Goal: Task Accomplishment & Management: Complete application form

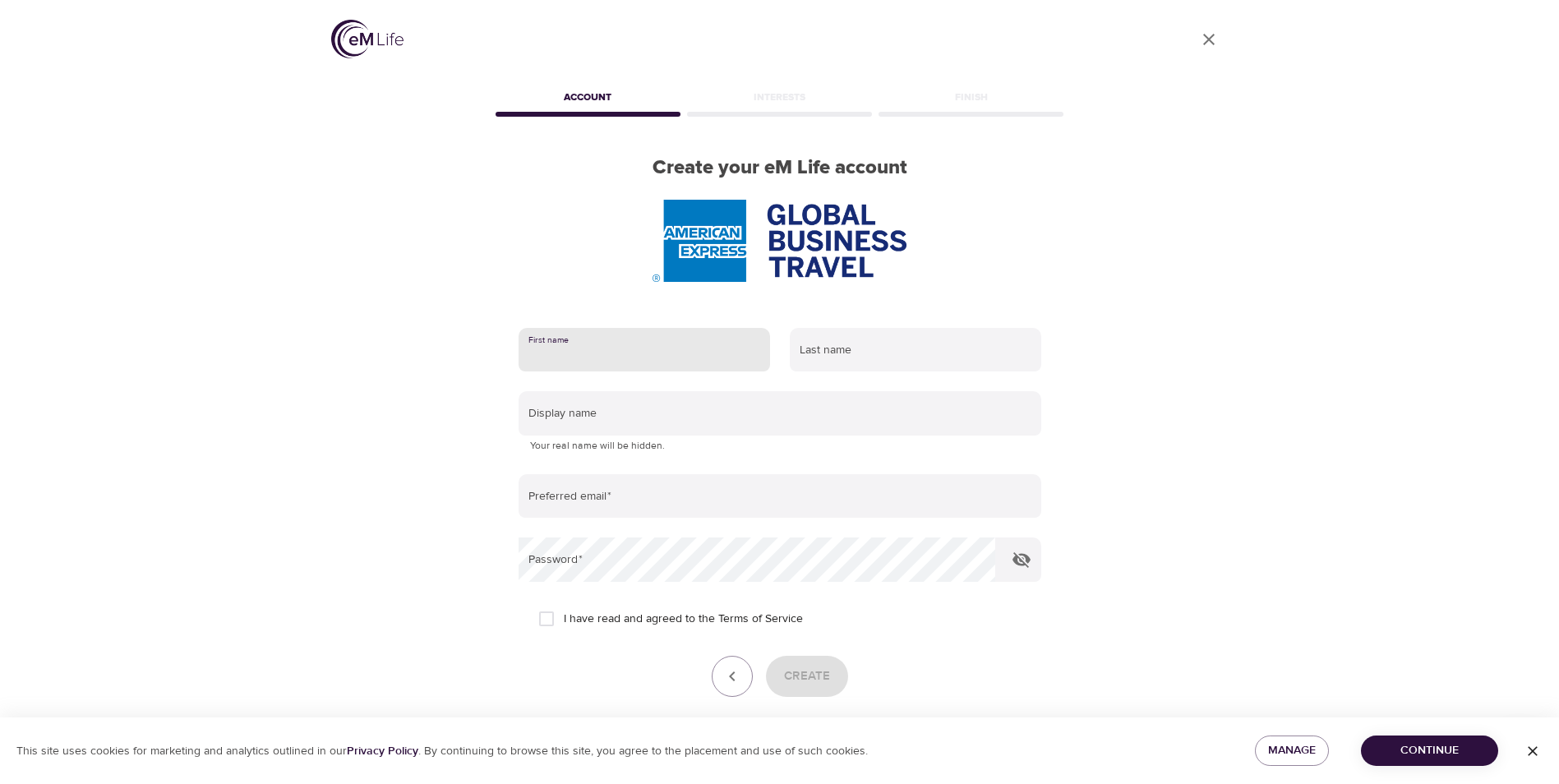
click at [694, 349] on input "text" at bounding box center [644, 351] width 251 height 45
type input "[PERSON_NAME]"
type input "[PERSON_NAME][EMAIL_ADDRESS][PERSON_NAME][DOMAIN_NAME]"
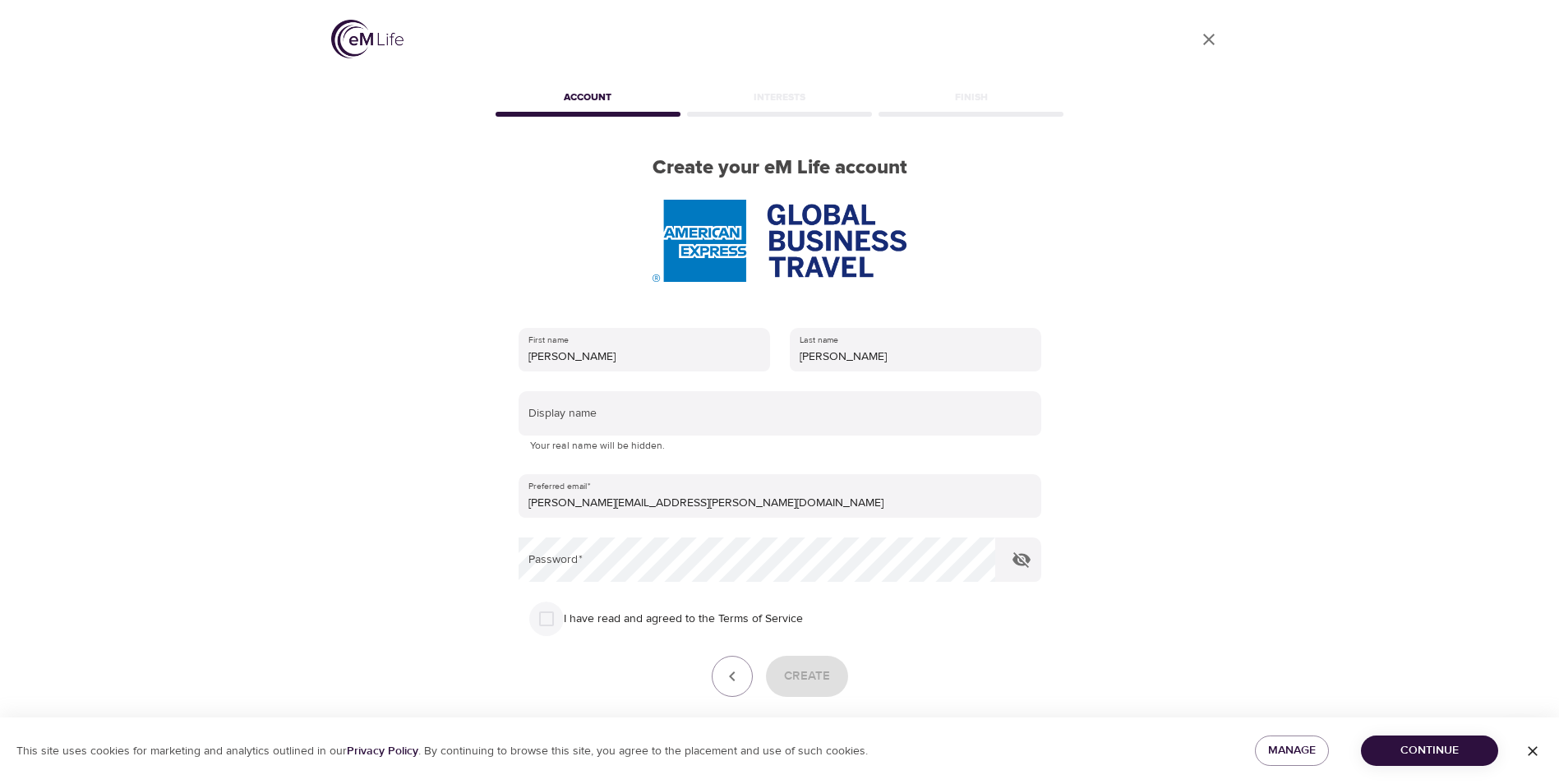
click at [546, 621] on input "I have read and agreed to the Terms of Service" at bounding box center [546, 617] width 34 height 34
checkbox input "true"
click at [809, 669] on span "Create" at bounding box center [807, 676] width 46 height 21
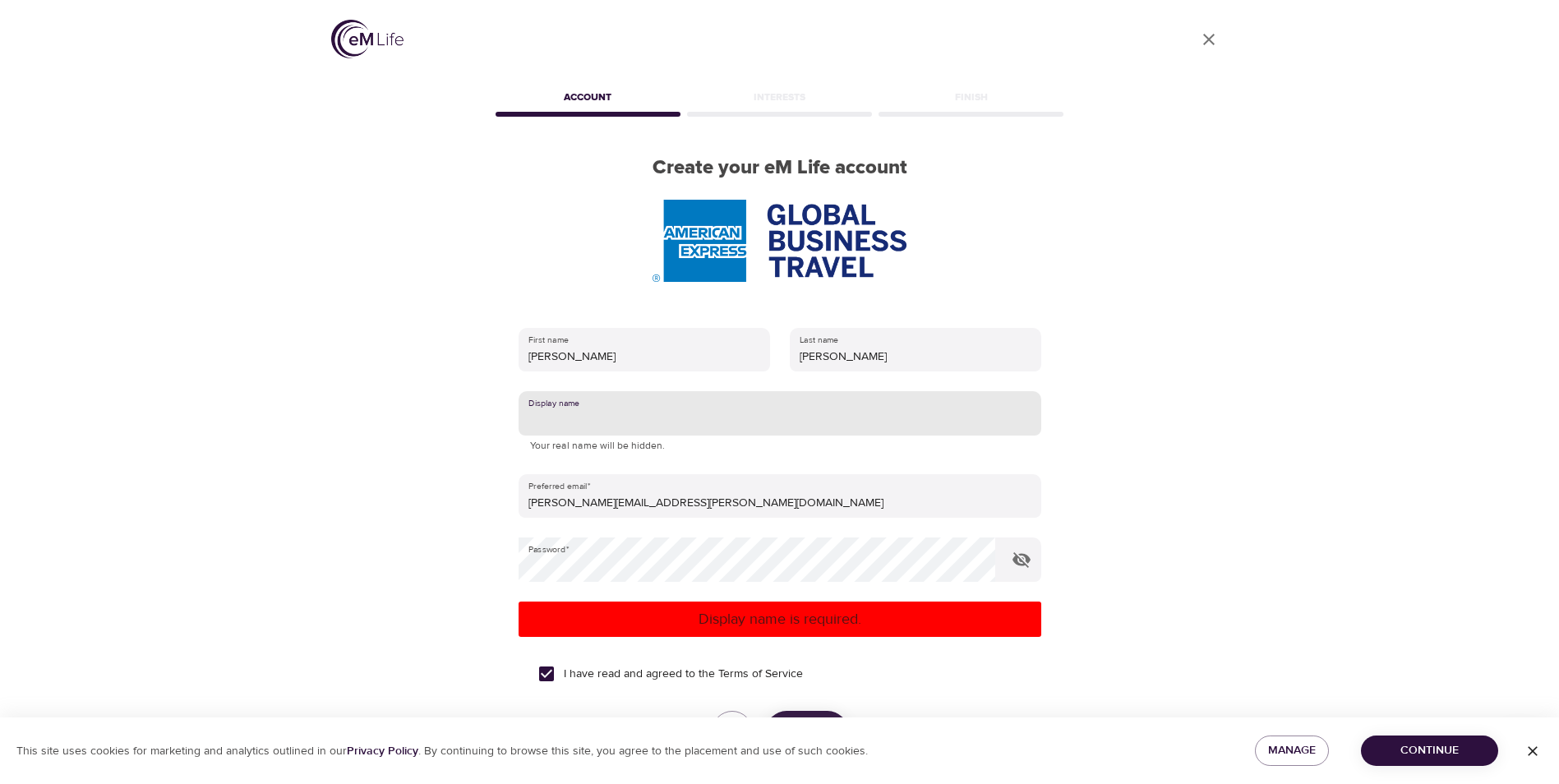
click at [549, 415] on input "text" at bounding box center [780, 413] width 522 height 45
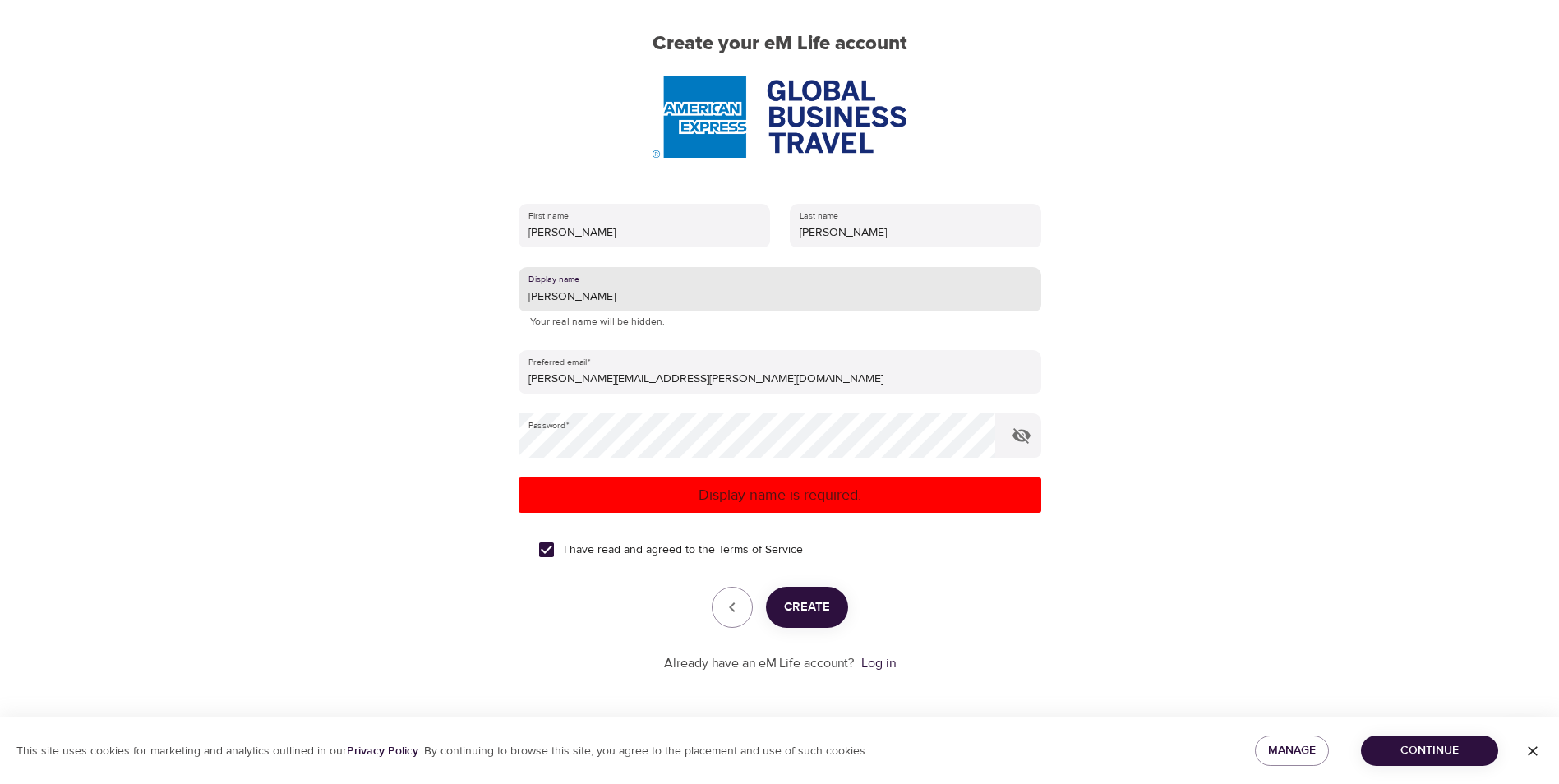
type input "[PERSON_NAME]"
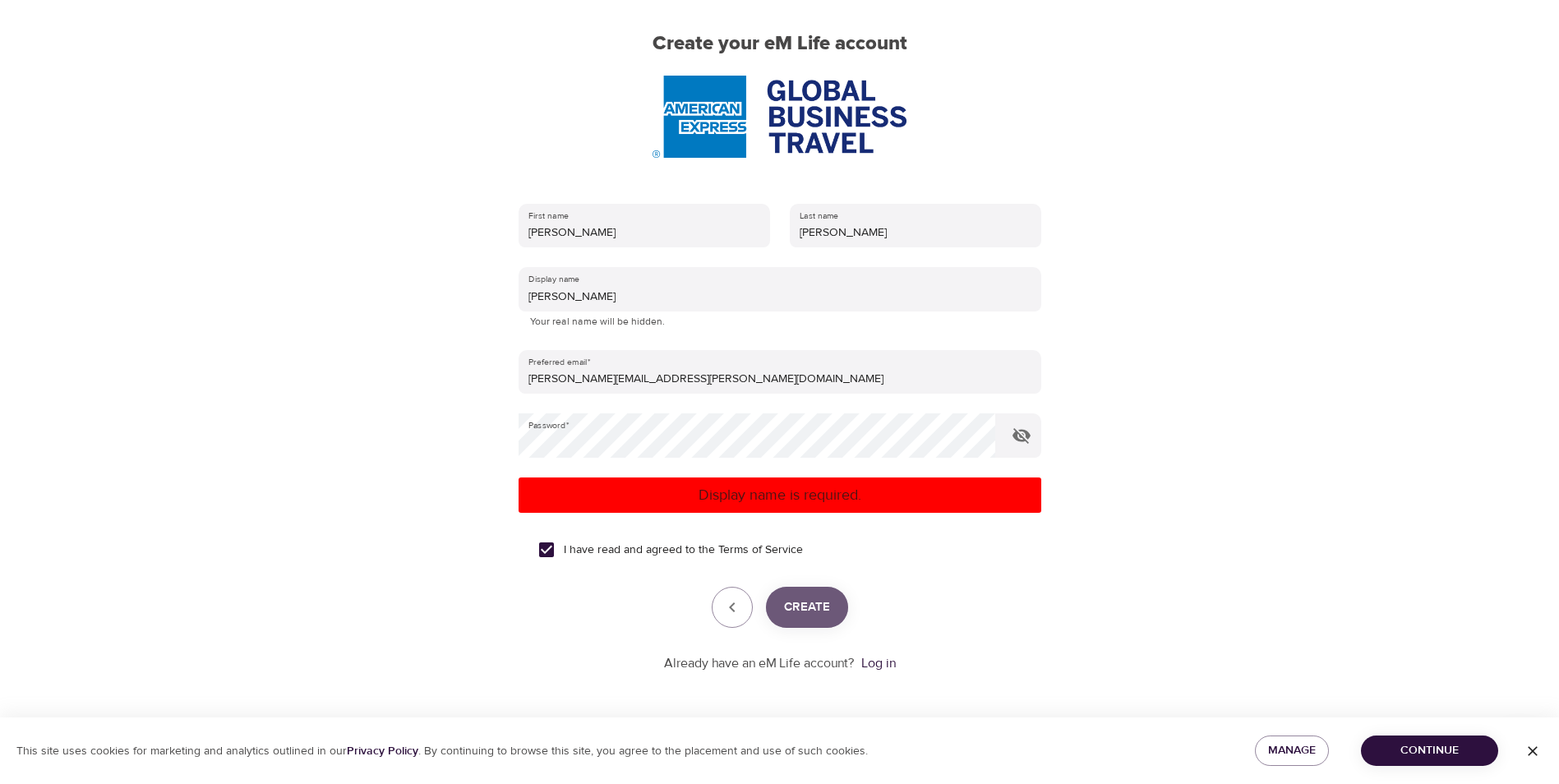
click at [811, 600] on span "Create" at bounding box center [807, 607] width 46 height 21
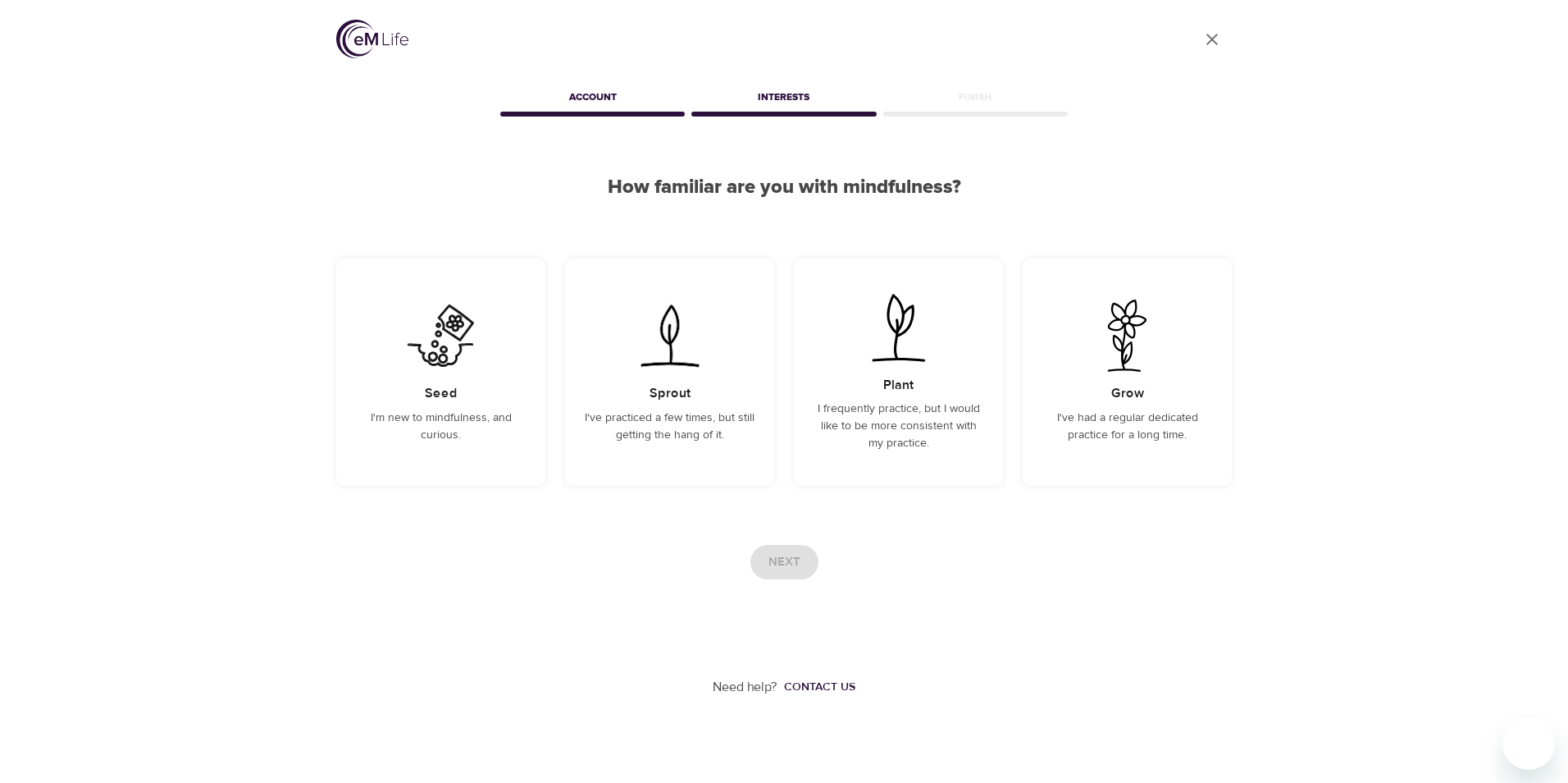
click at [785, 566] on div "Next" at bounding box center [784, 561] width 895 height 34
click at [385, 429] on p "I'm new to mindfulness, and curious." at bounding box center [440, 426] width 170 height 34
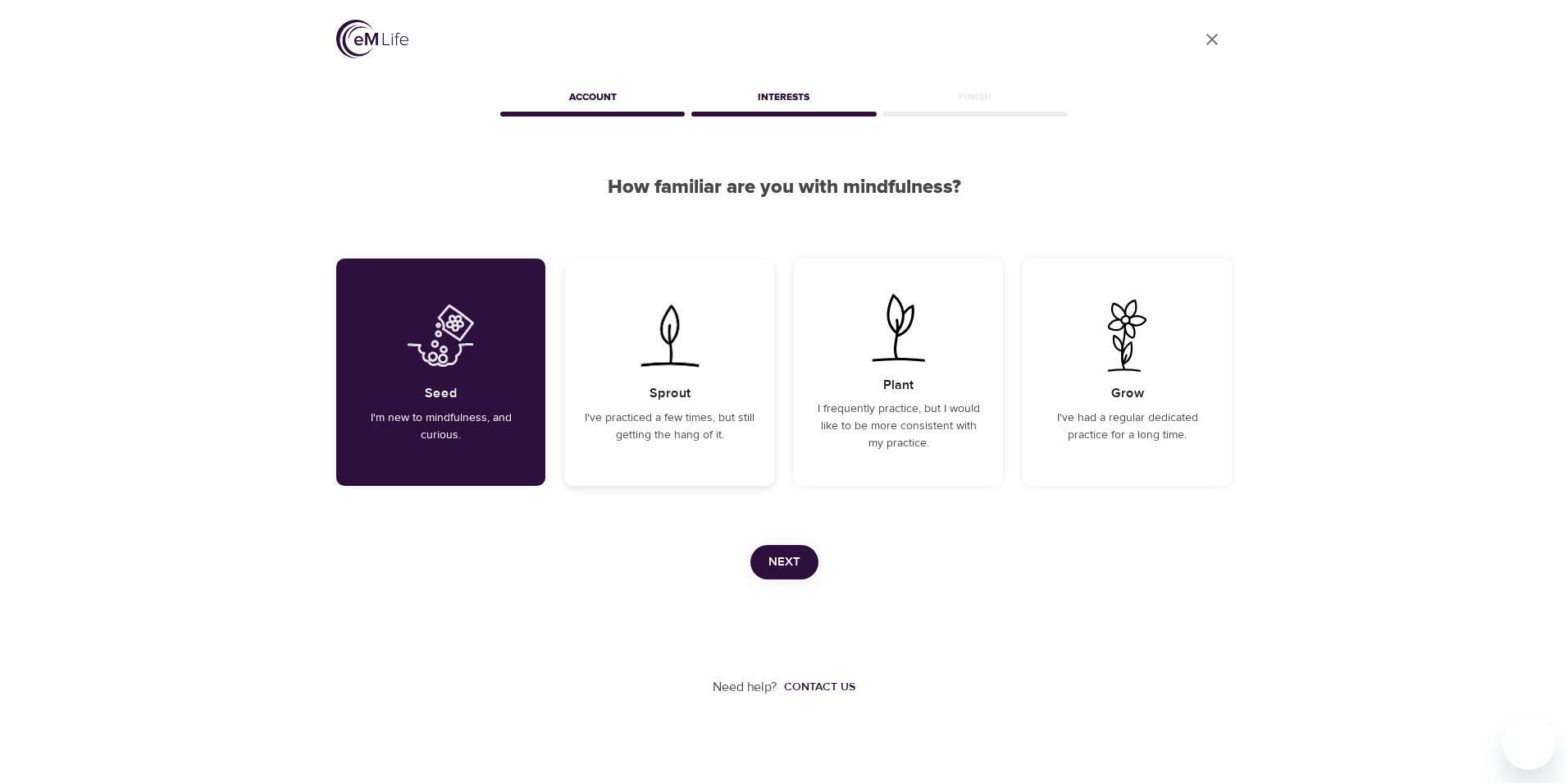
click at [649, 439] on p "I've practiced a few times, but still getting the hang of it." at bounding box center [669, 426] width 170 height 34
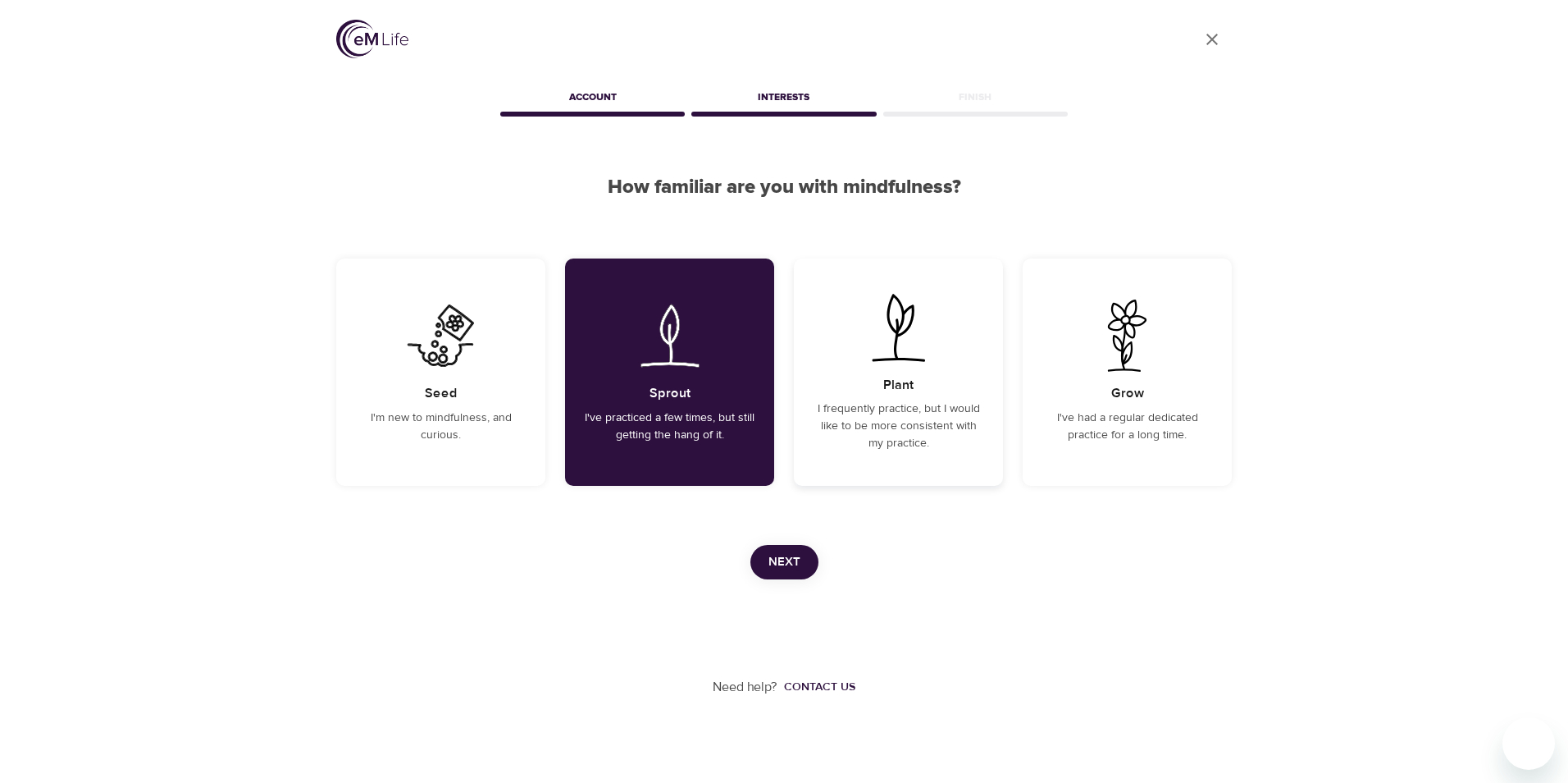
click at [884, 438] on p "I frequently practice, but I would like to be more consistent with my practice." at bounding box center [898, 426] width 170 height 52
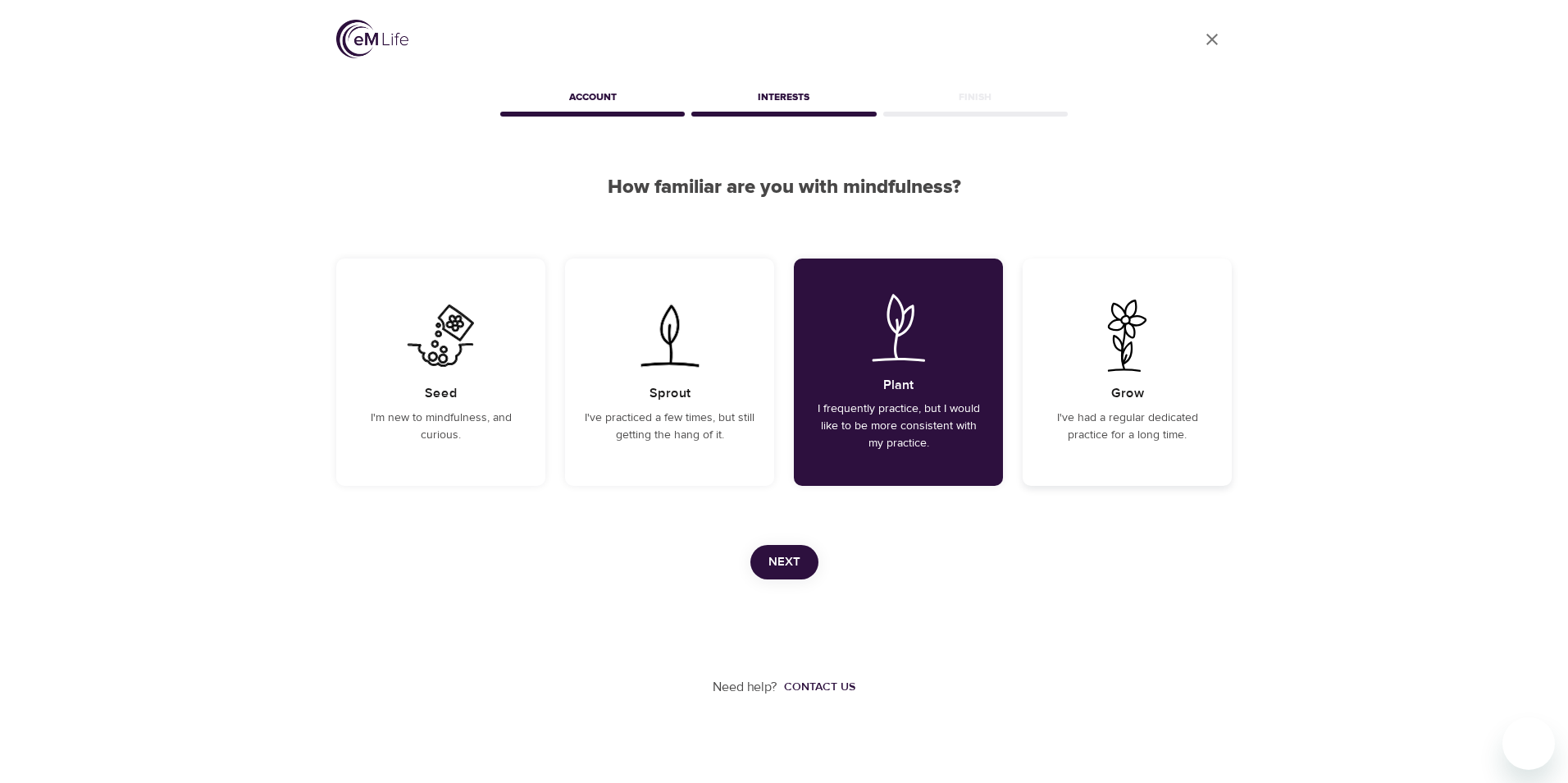
click at [1103, 438] on p "I've had a regular dedicated practice for a long time." at bounding box center [1127, 426] width 170 height 34
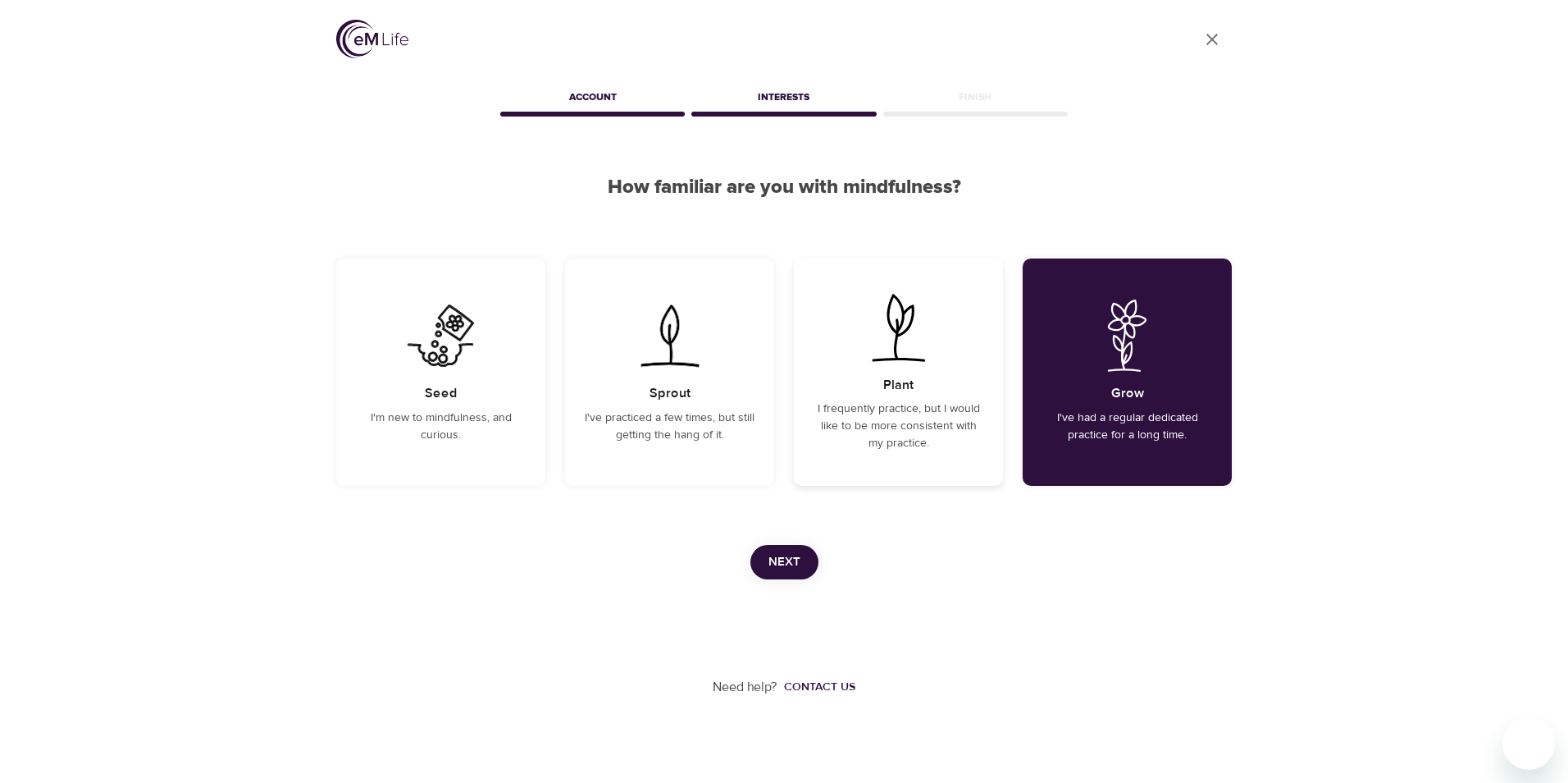
click at [898, 420] on p "I frequently practice, but I would like to be more consistent with my practice." at bounding box center [898, 426] width 170 height 52
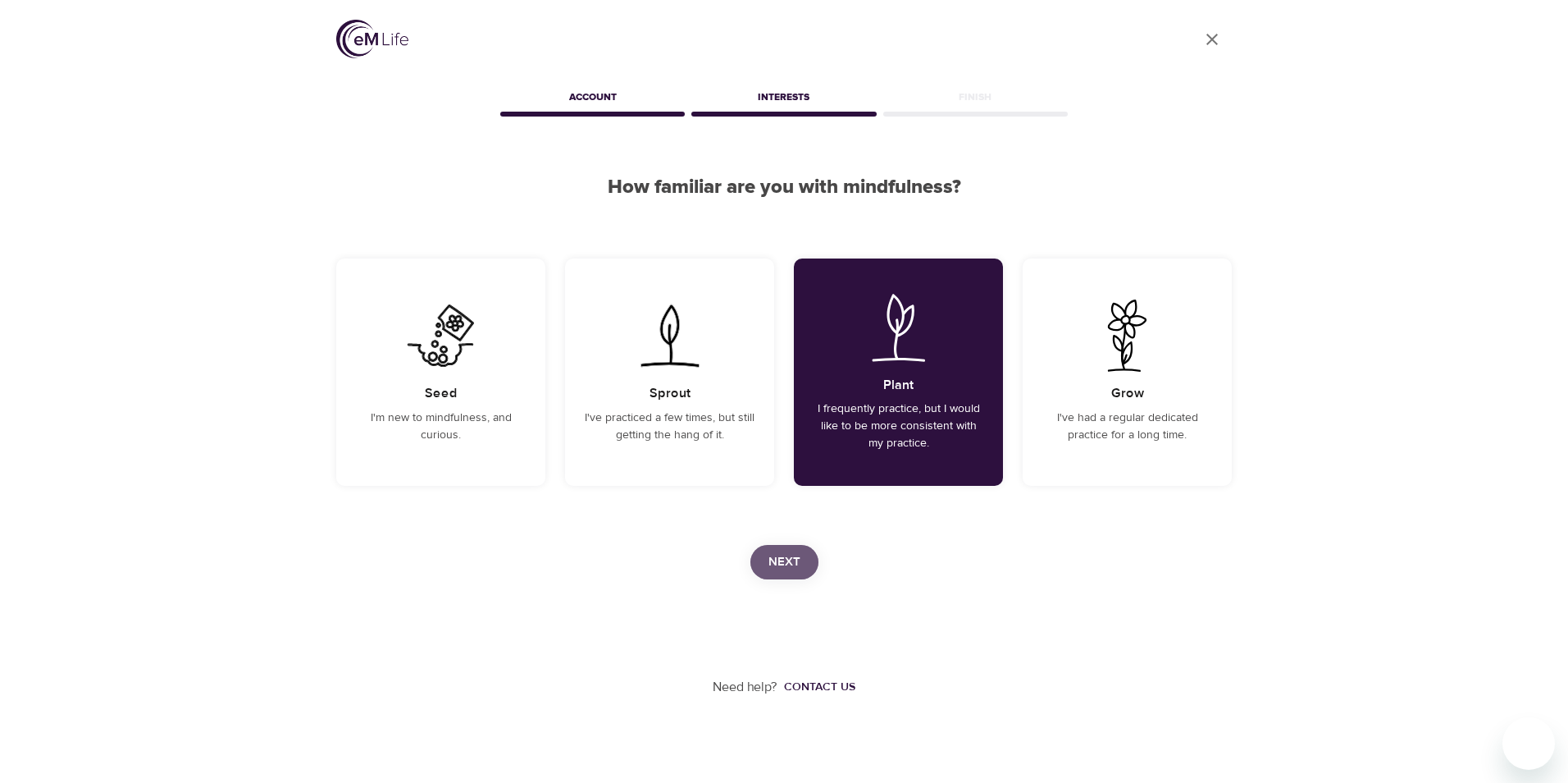
click at [775, 561] on span "Next" at bounding box center [784, 562] width 32 height 21
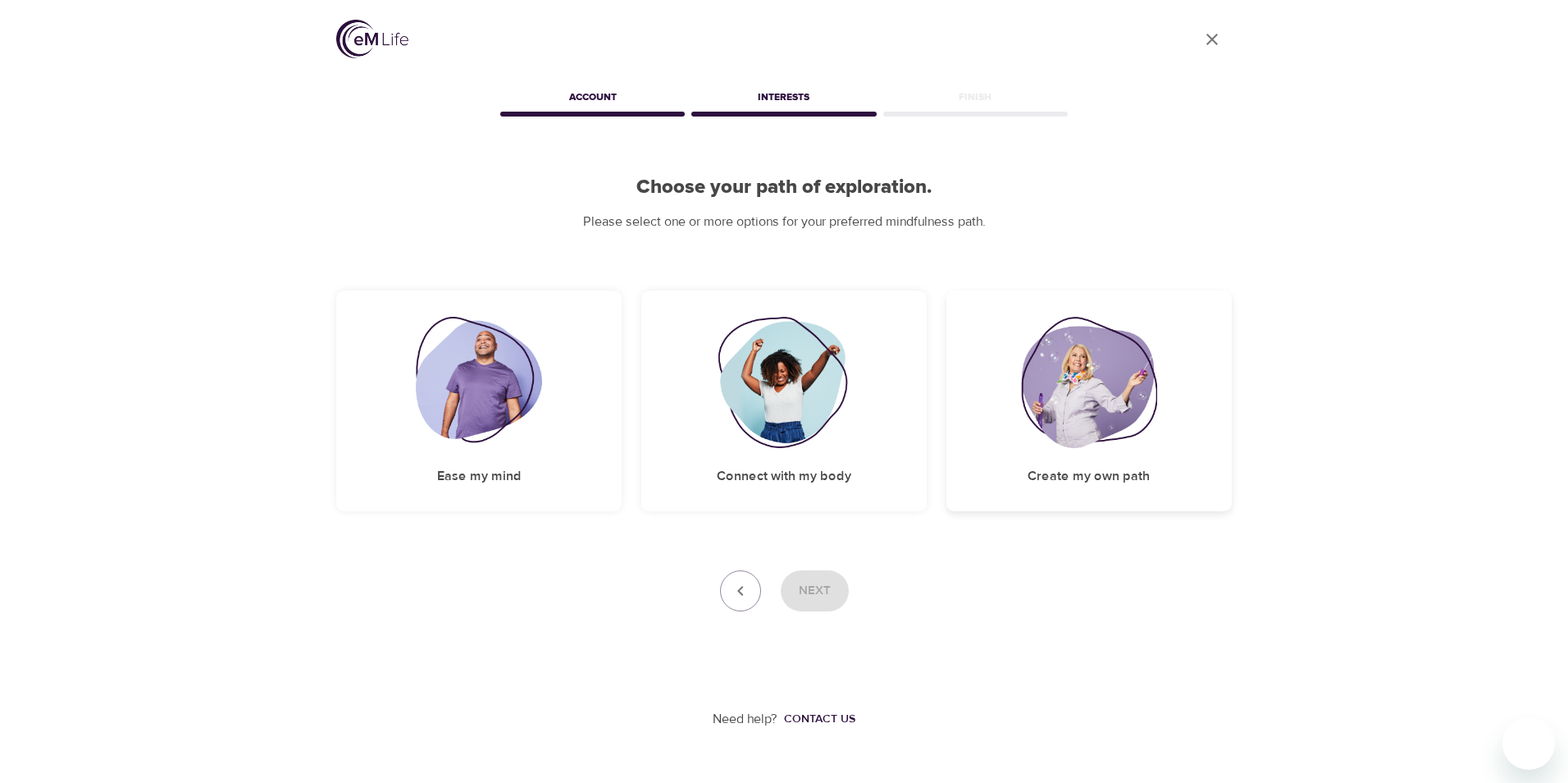
click at [1085, 385] on img at bounding box center [1089, 382] width 136 height 131
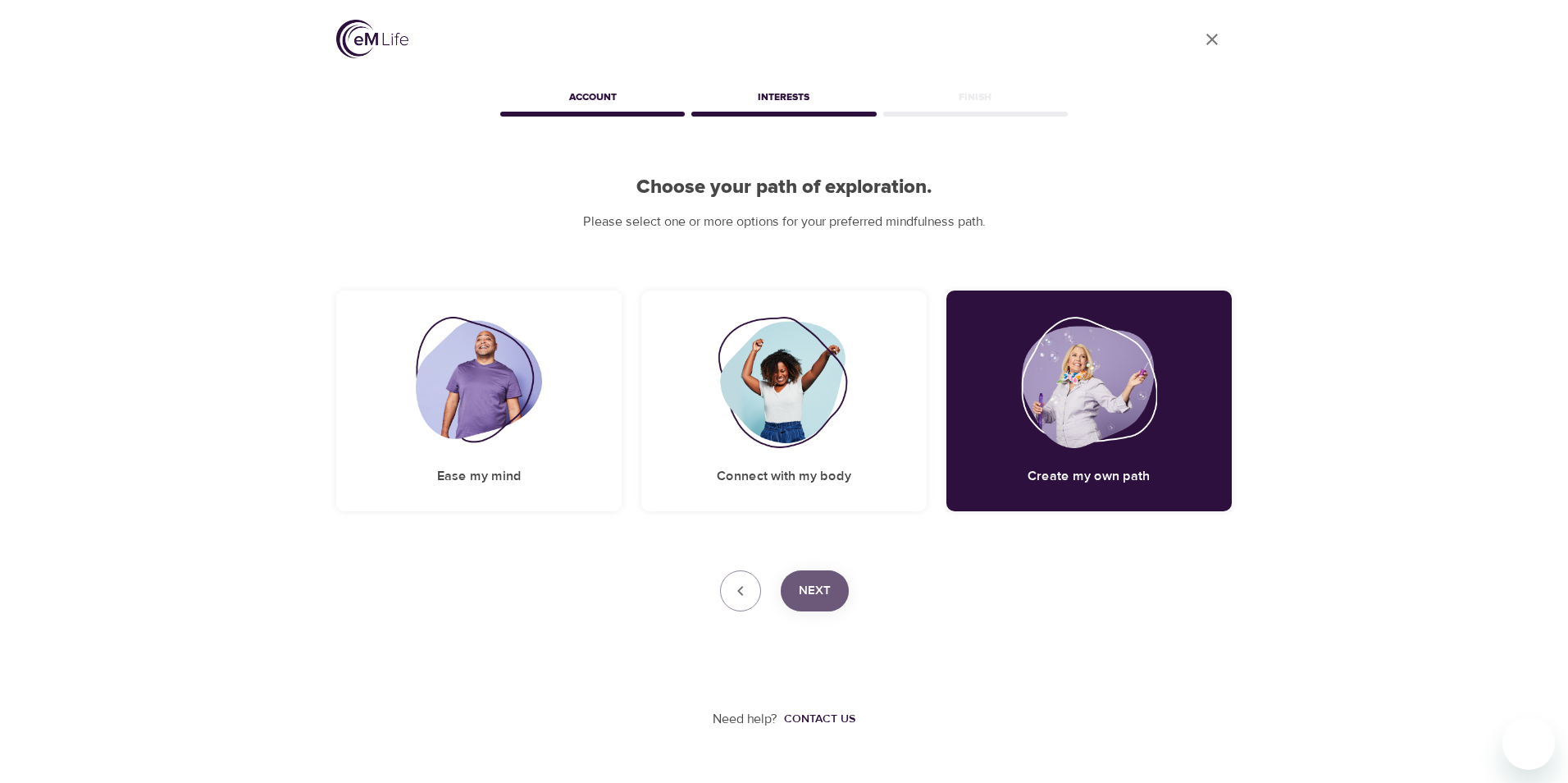
click at [822, 588] on span "Next" at bounding box center [814, 590] width 32 height 21
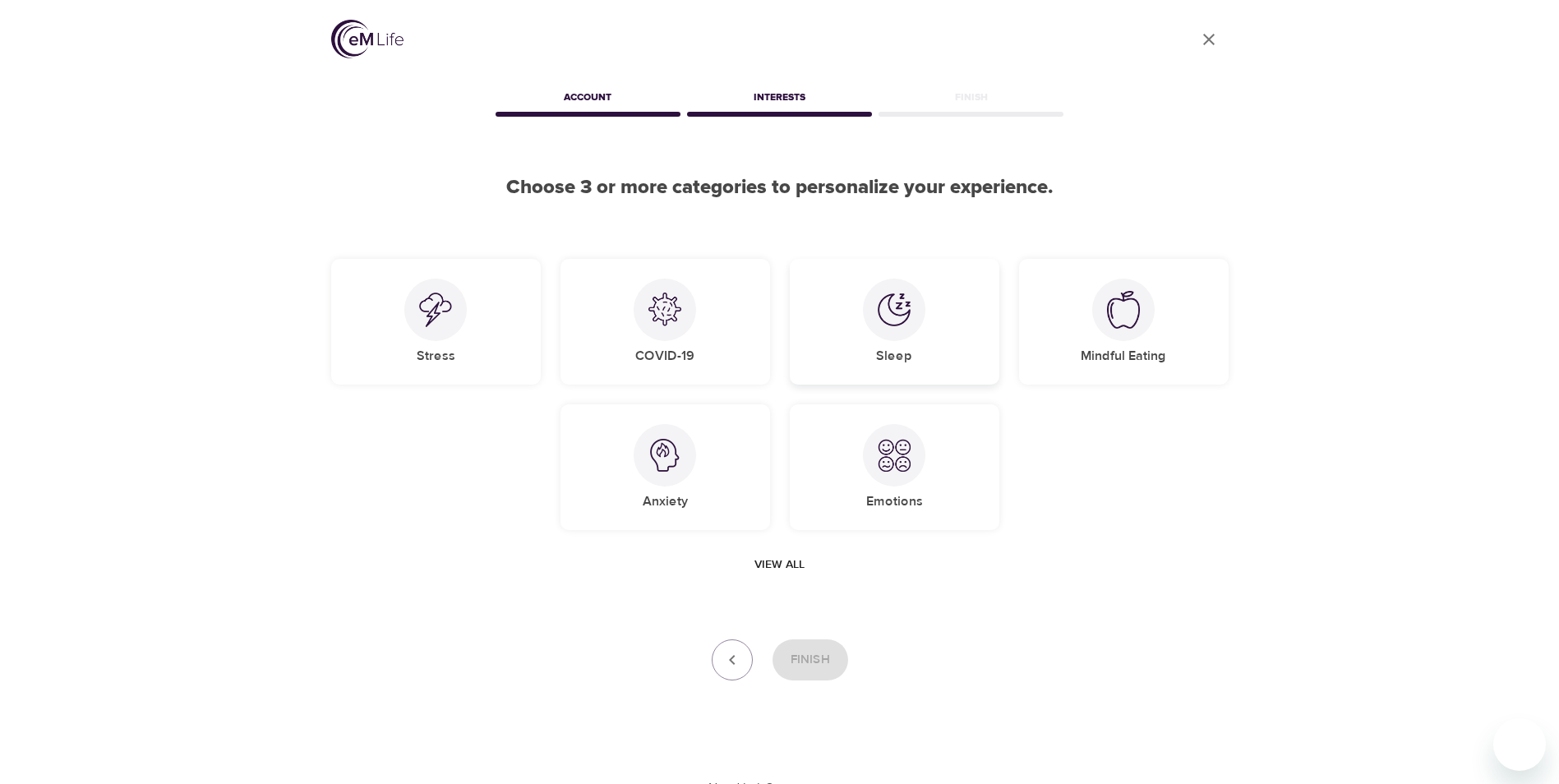
click at [900, 340] on div at bounding box center [894, 310] width 62 height 62
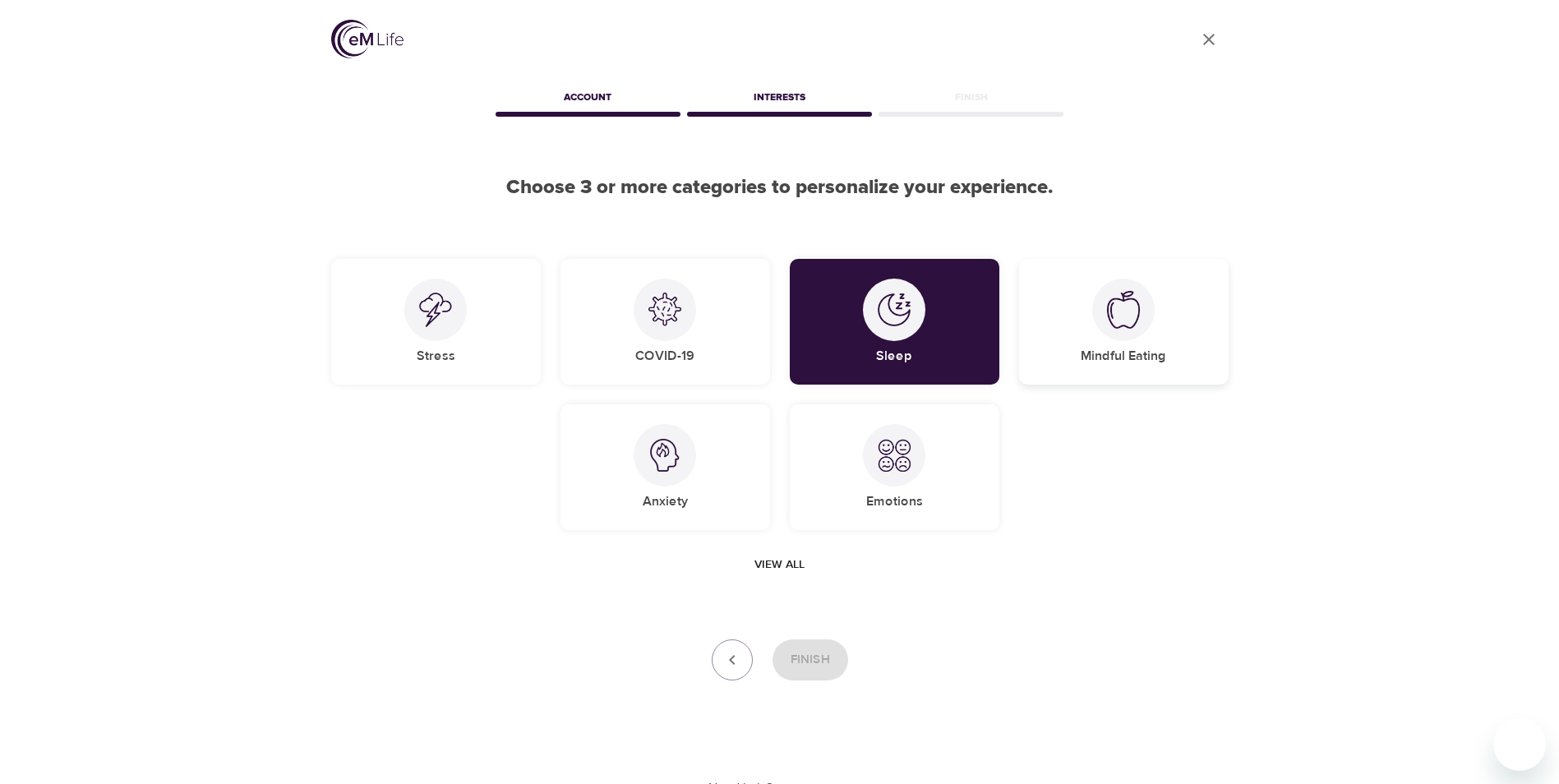
click at [1117, 320] on img at bounding box center [1123, 310] width 33 height 38
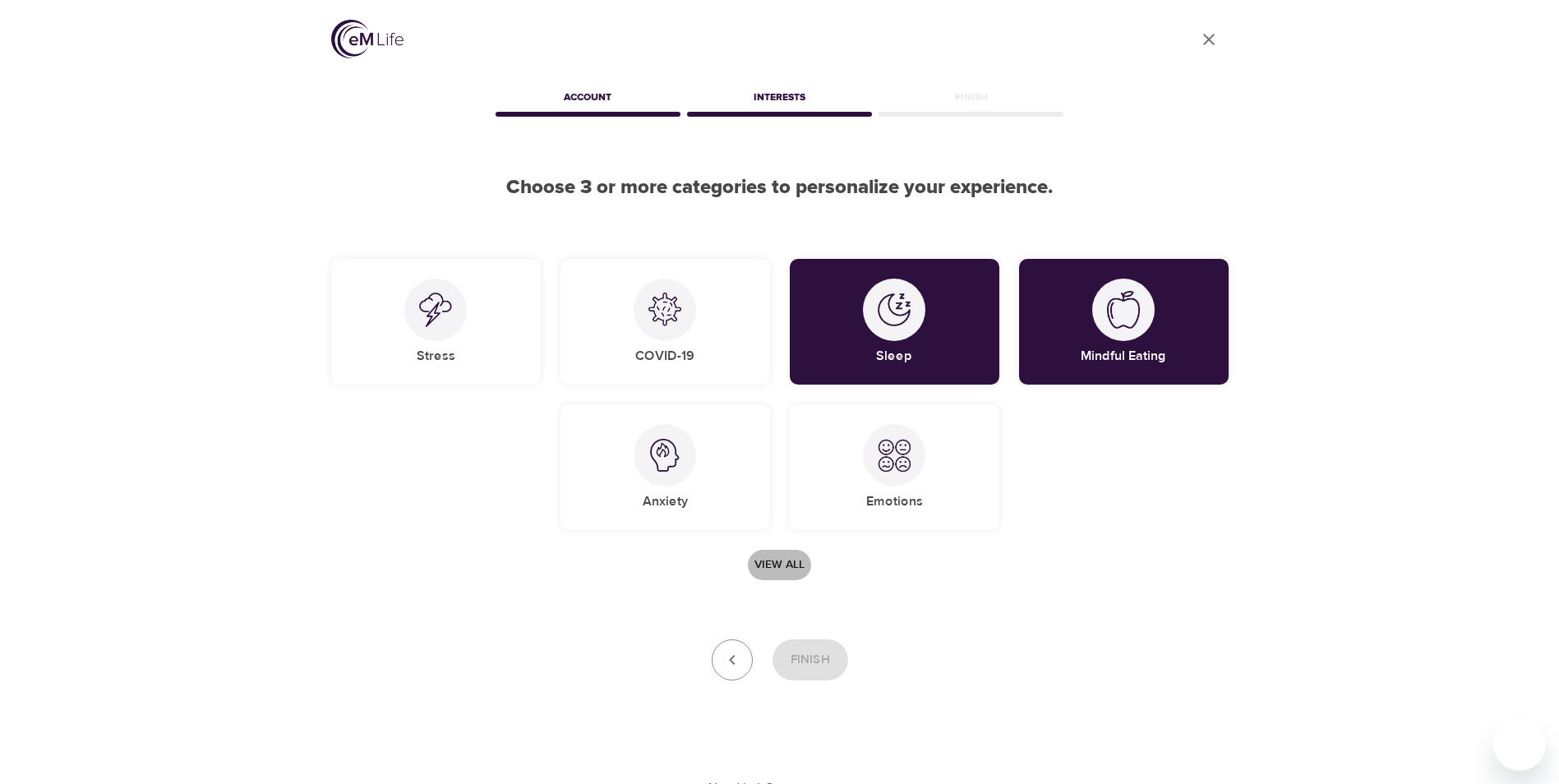
click at [783, 564] on span "View all" at bounding box center [779, 564] width 50 height 20
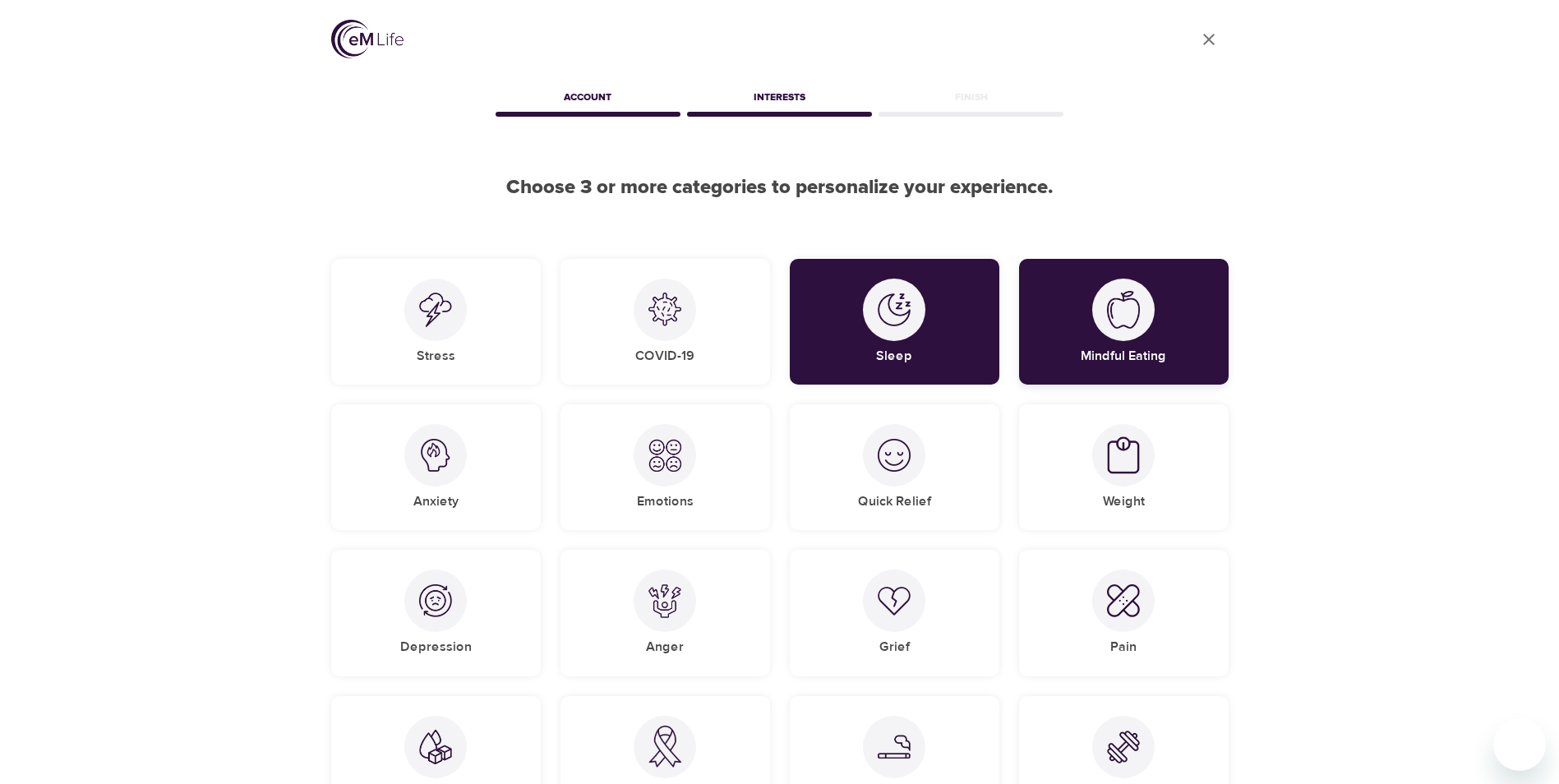
click at [1121, 325] on img at bounding box center [1123, 310] width 33 height 38
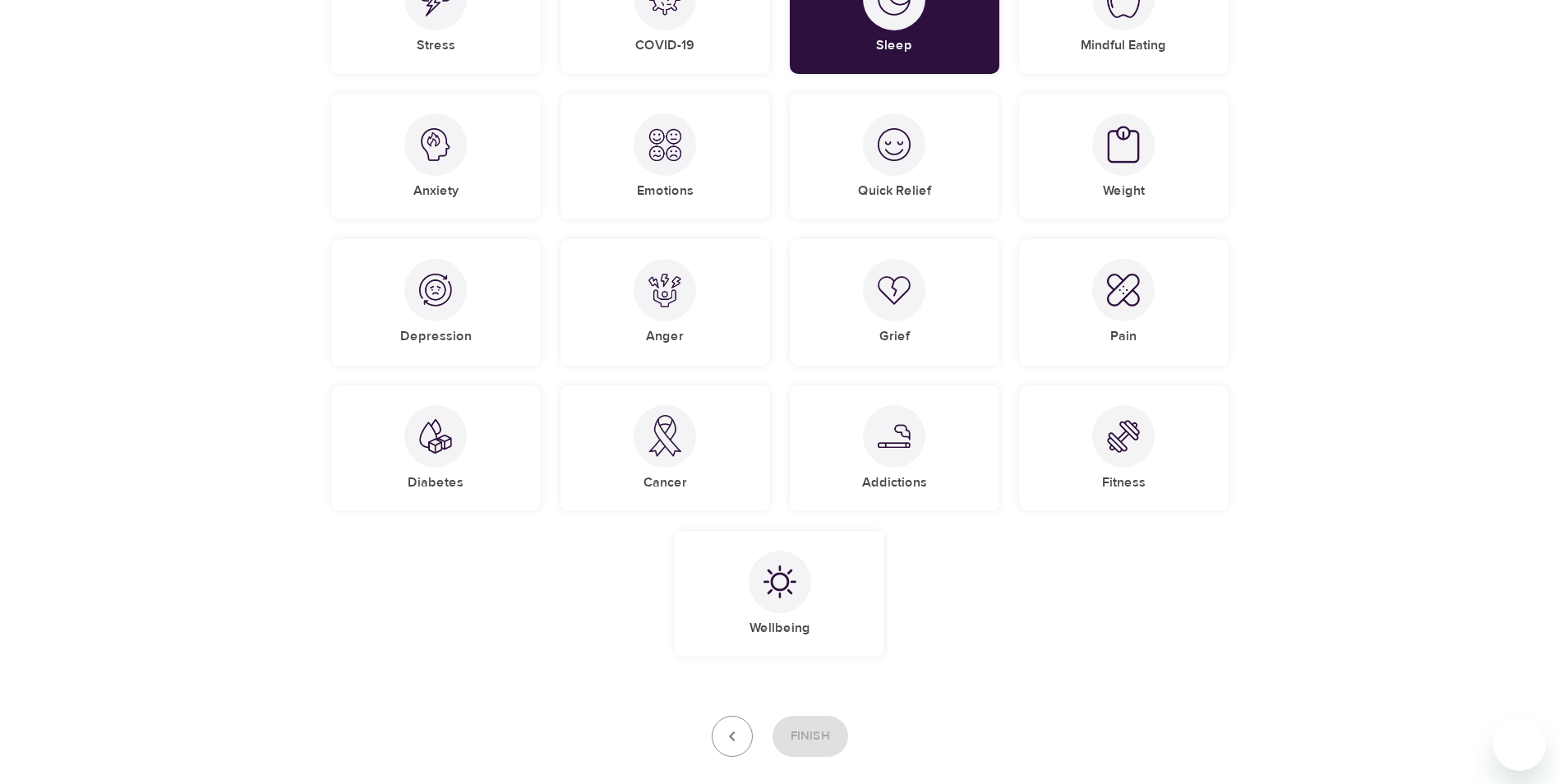
scroll to position [328, 0]
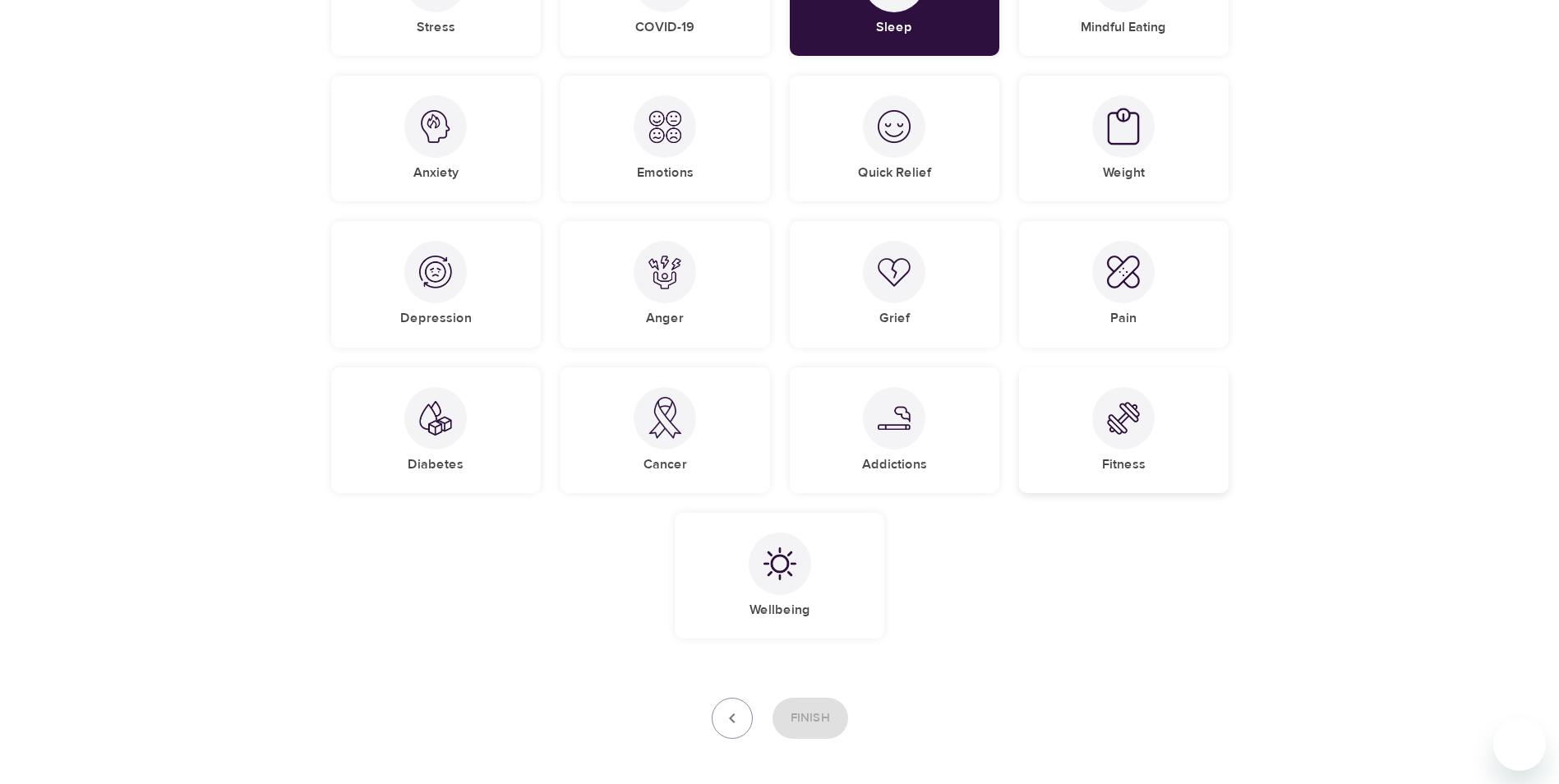
click at [1127, 425] on img at bounding box center [1123, 418] width 33 height 33
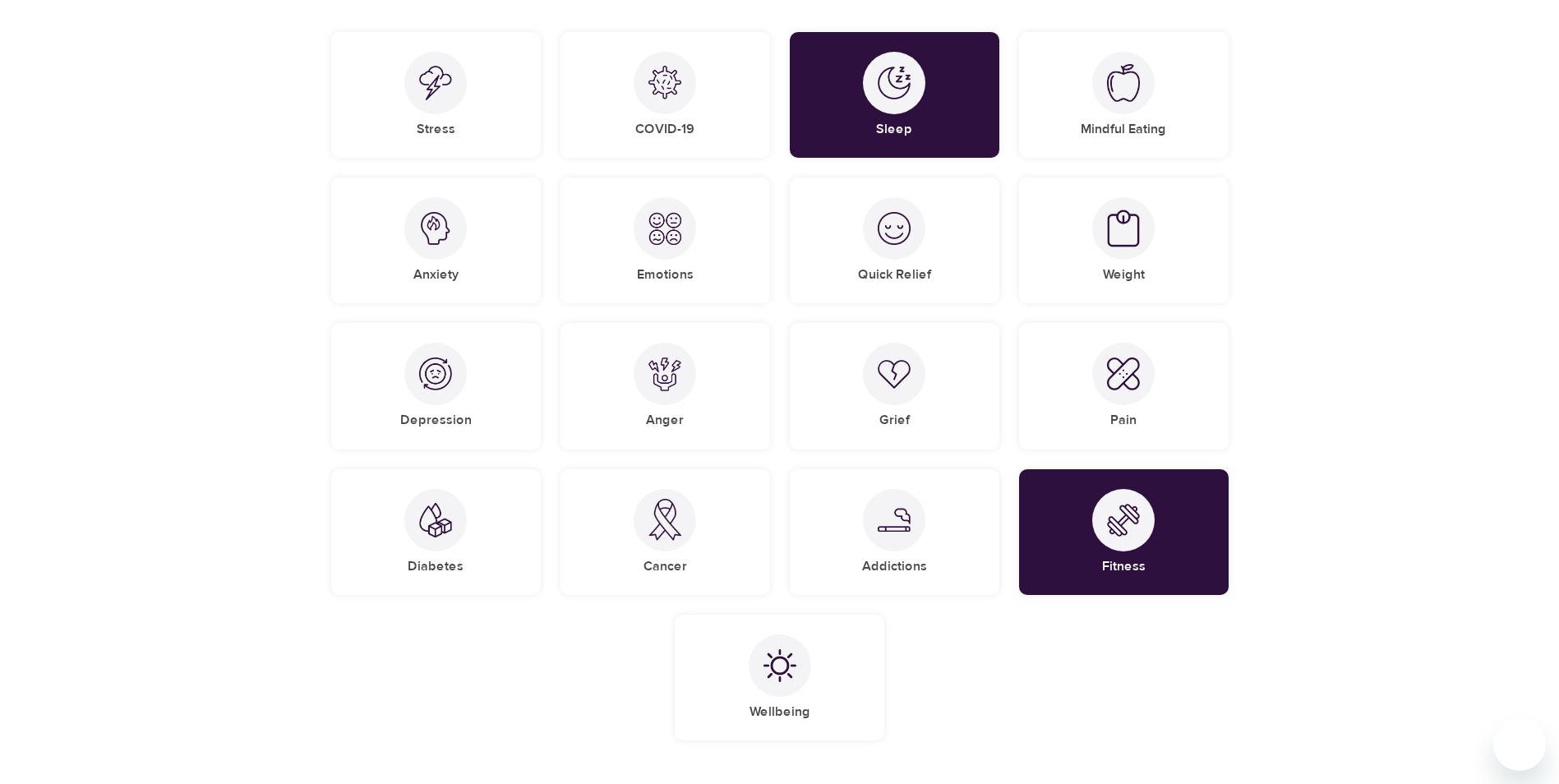
scroll to position [246, 0]
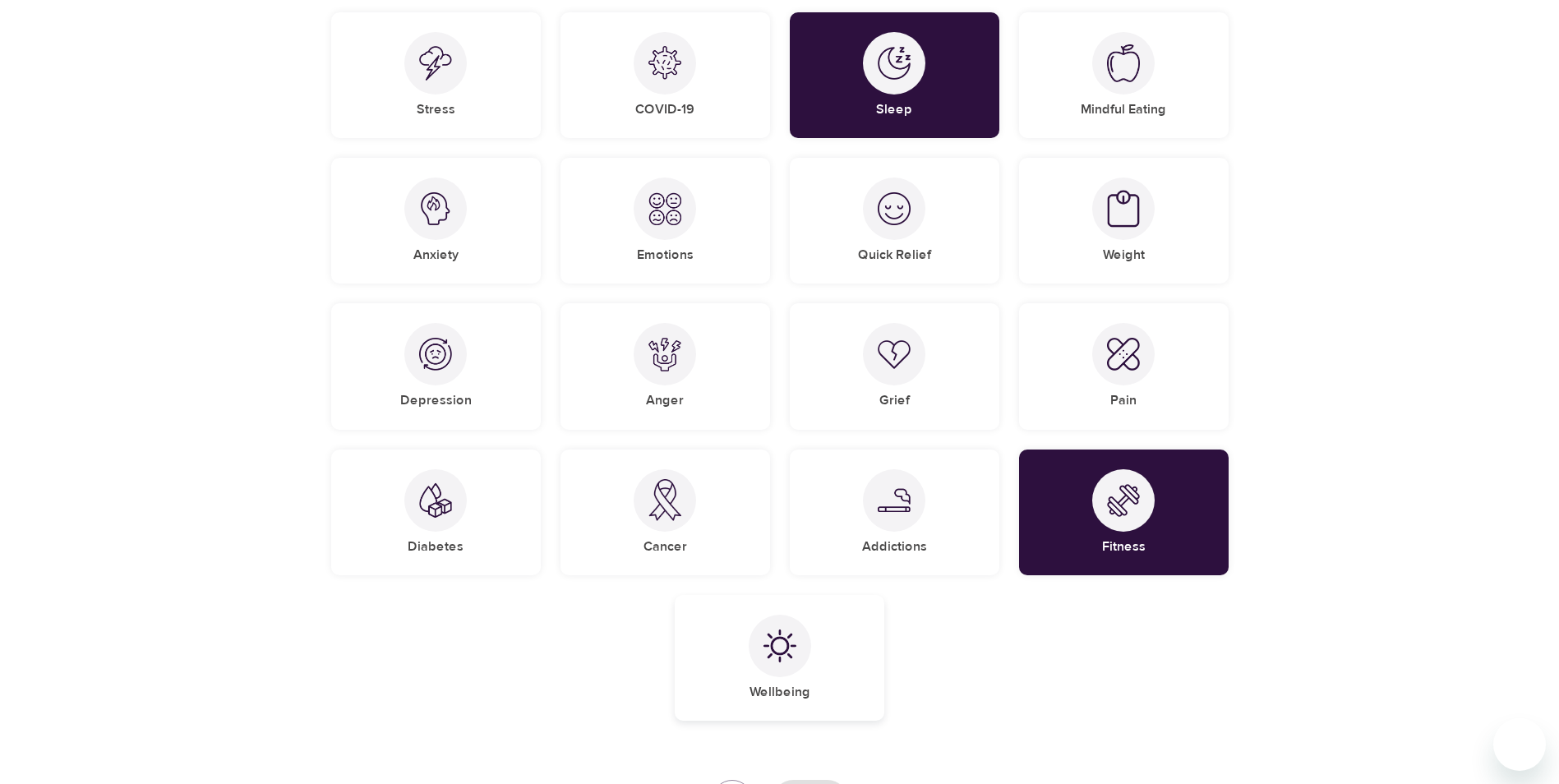
click at [775, 648] on img at bounding box center [780, 646] width 33 height 33
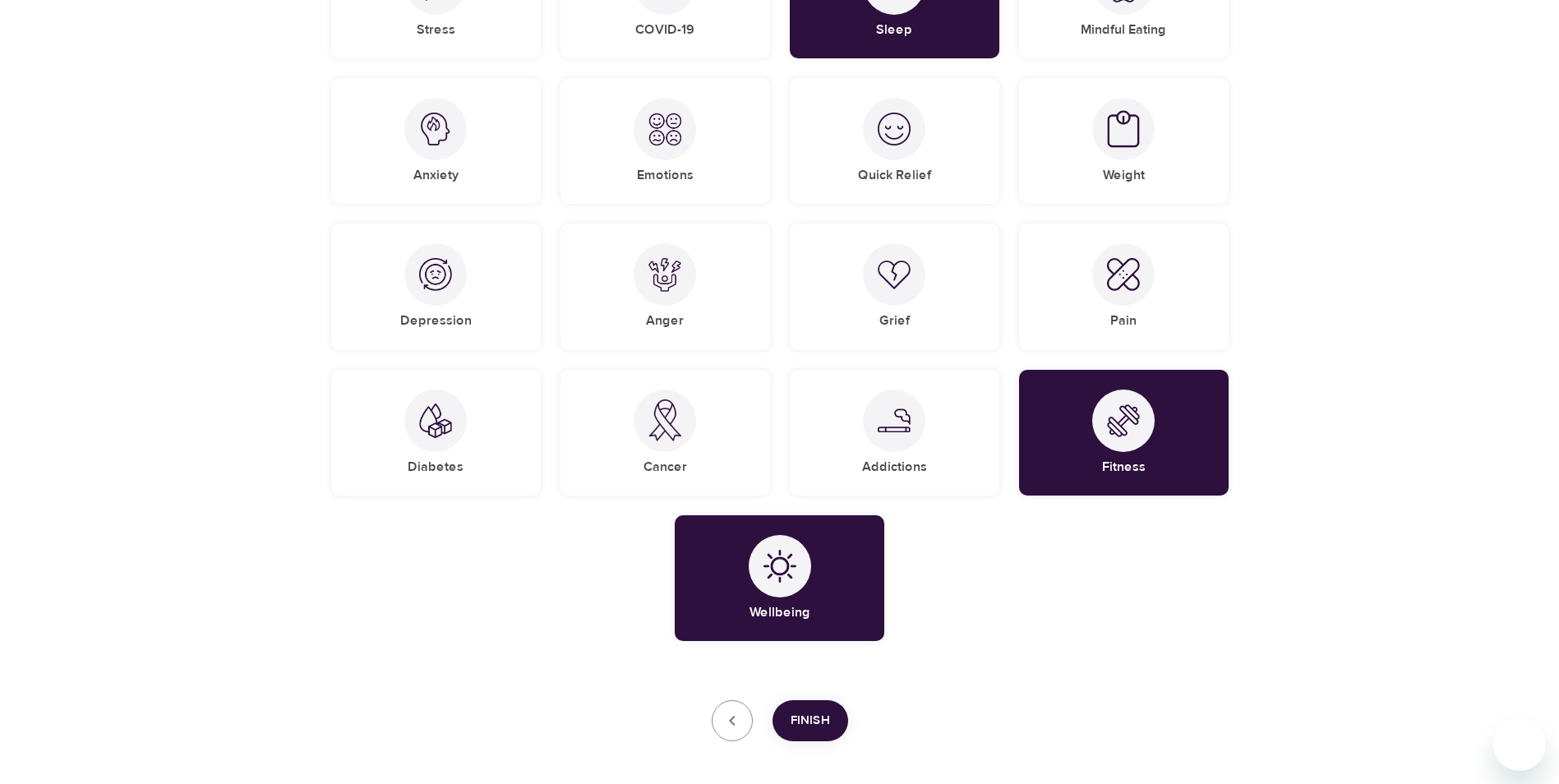
scroll to position [401, 0]
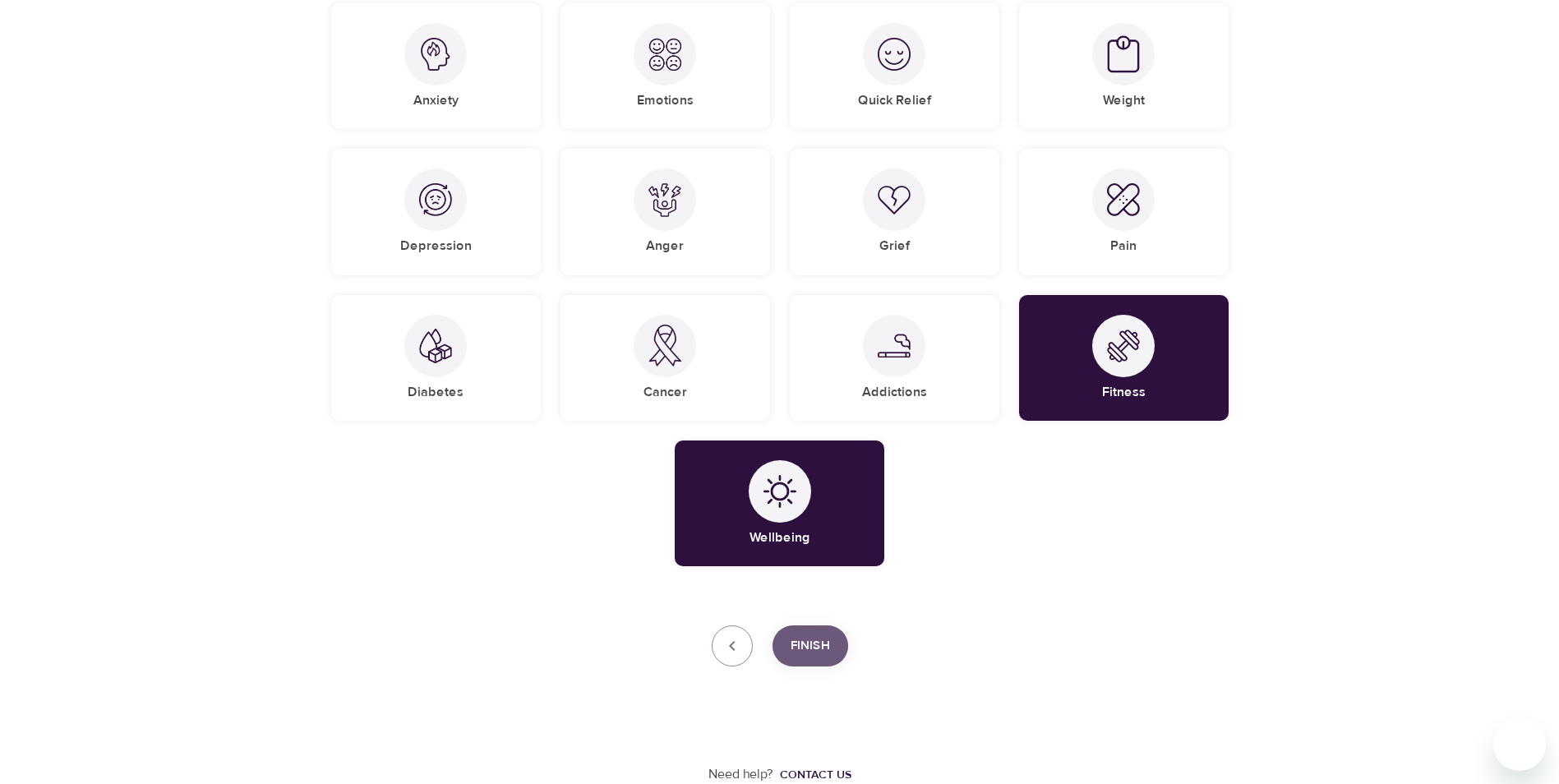
click at [802, 642] on span "Finish" at bounding box center [810, 646] width 39 height 21
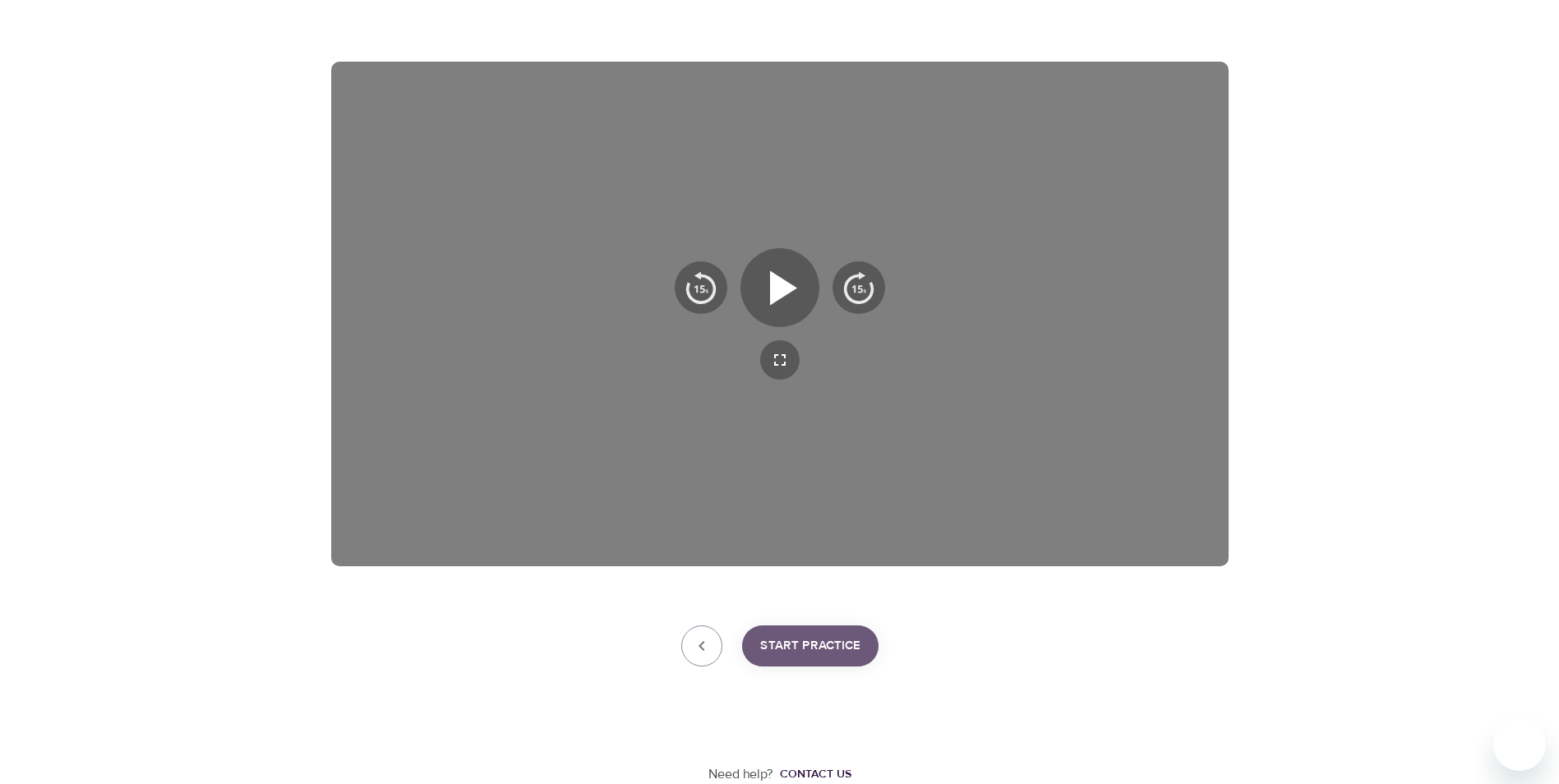
click at [807, 644] on span "Start Practice" at bounding box center [810, 646] width 100 height 21
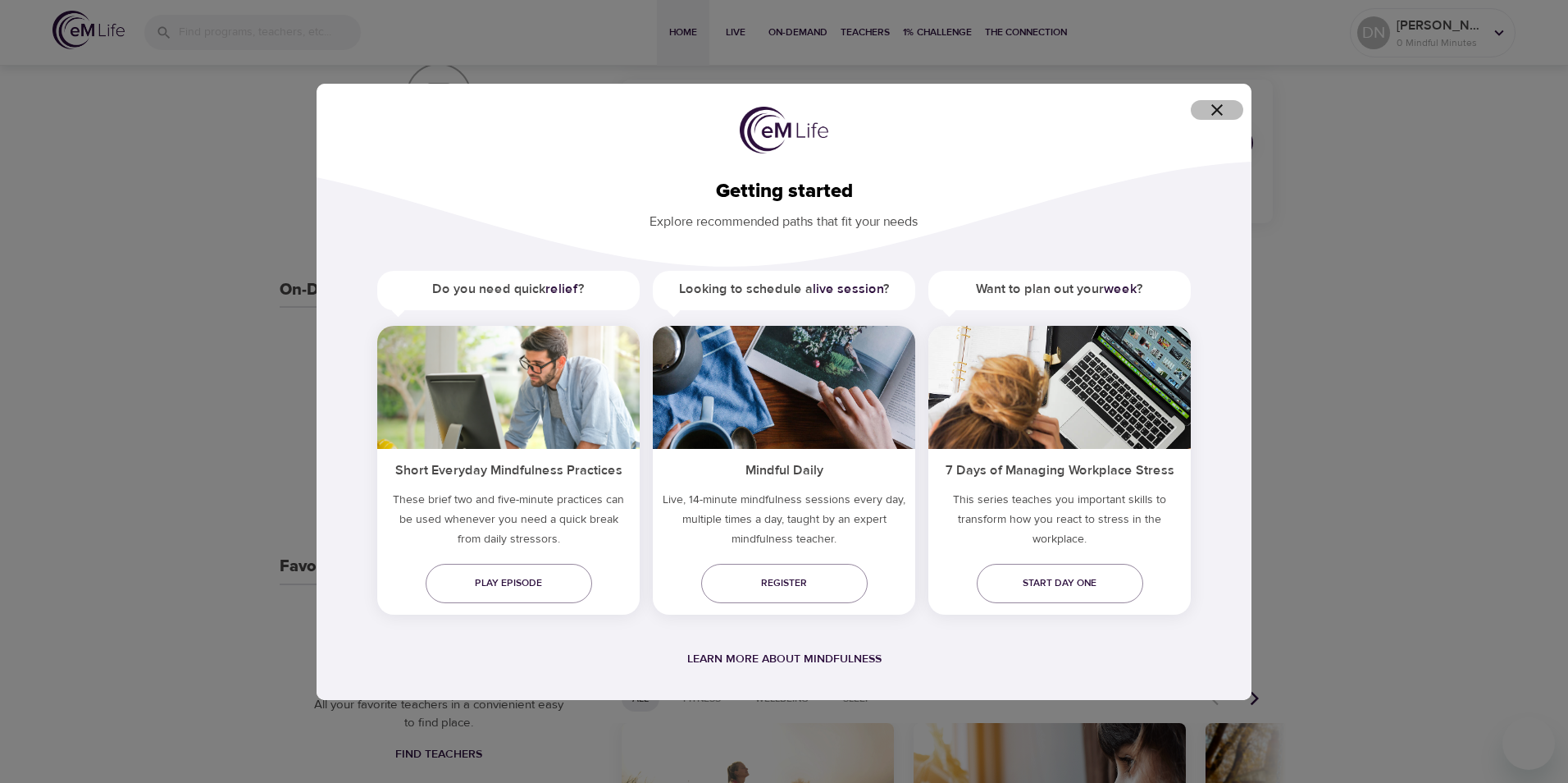
click at [1218, 113] on icon "button" at bounding box center [1216, 110] width 19 height 19
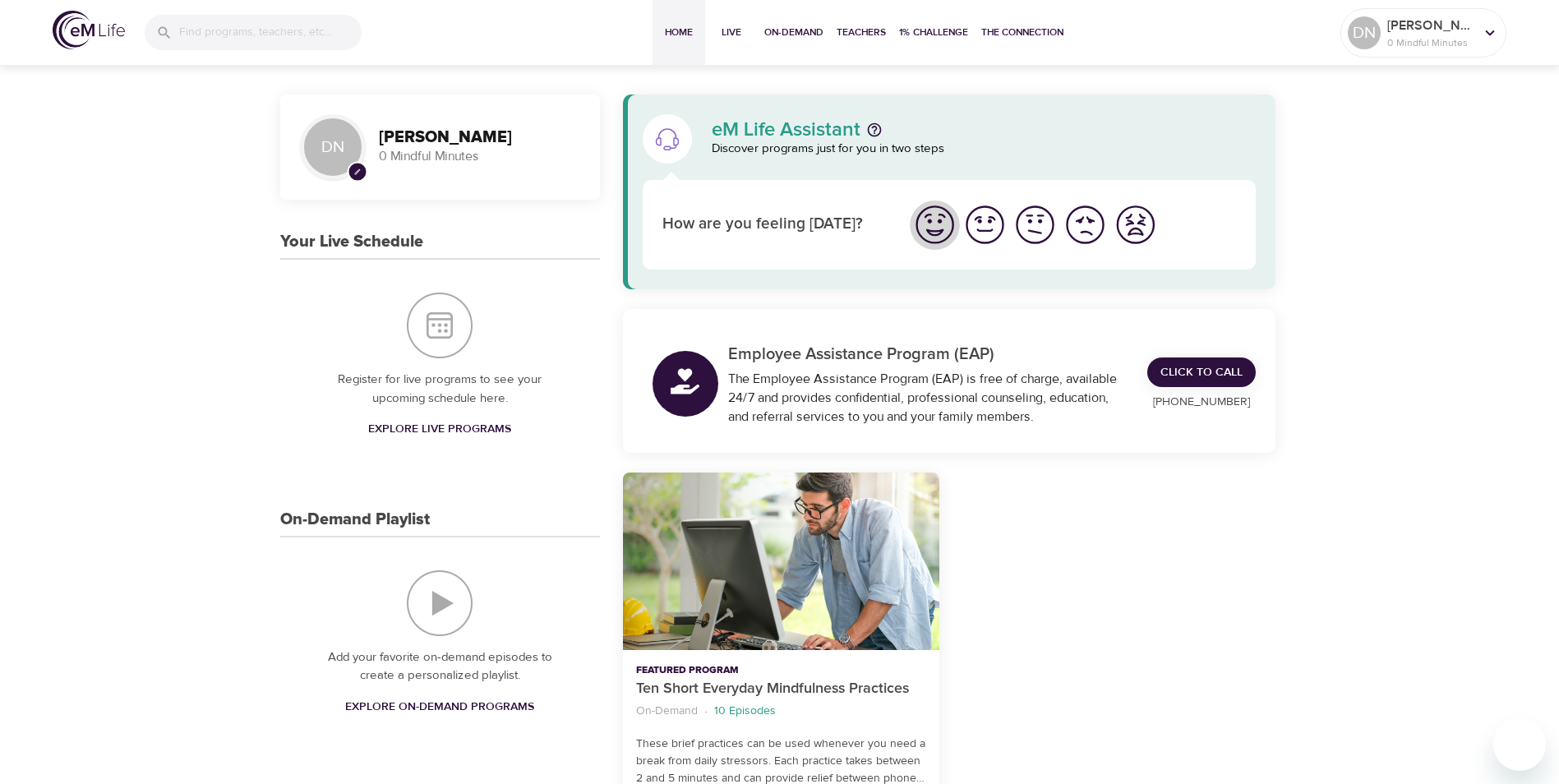
click at [929, 226] on img "I'm feeling great" at bounding box center [934, 224] width 45 height 45
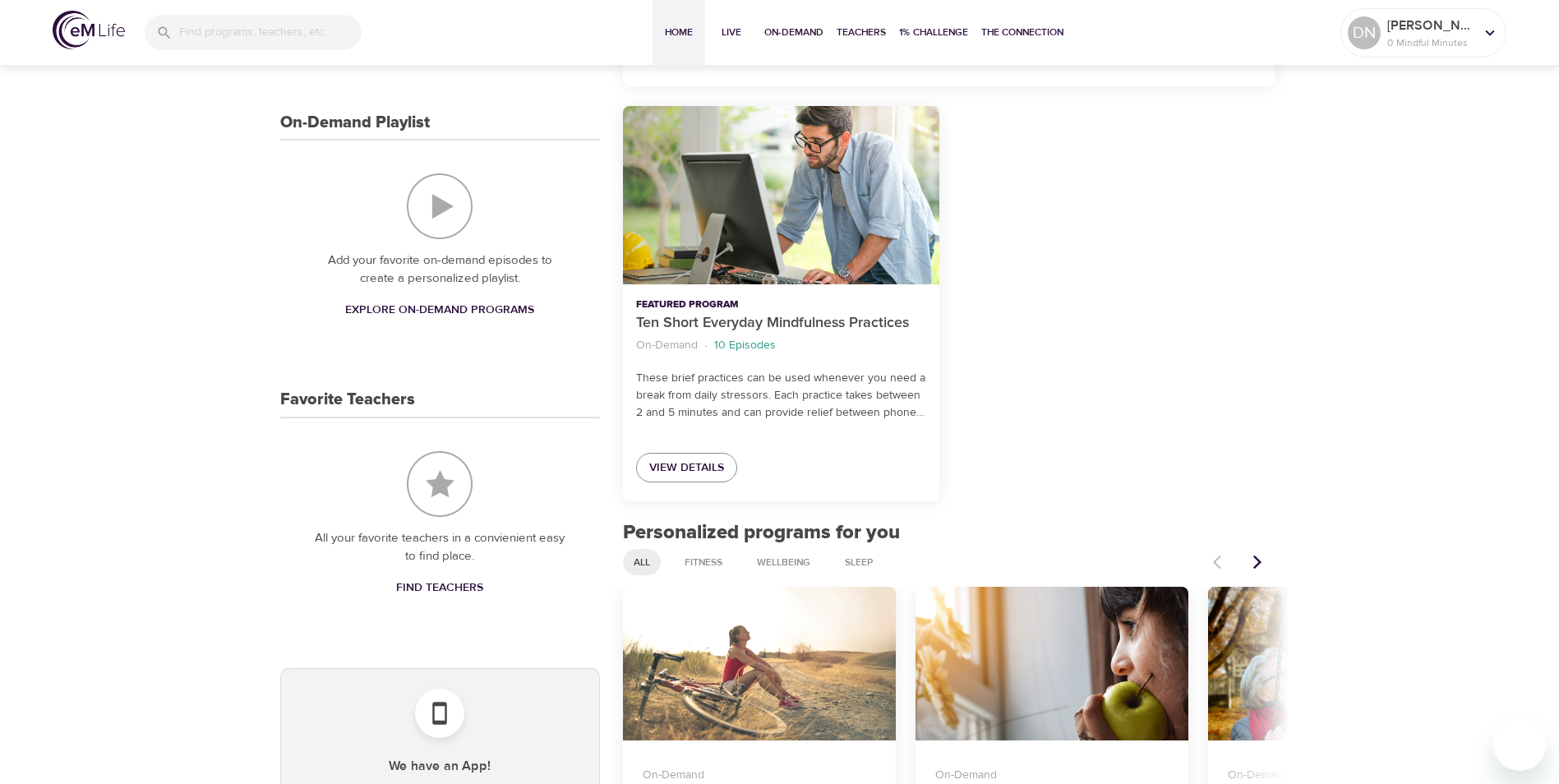
scroll to position [232, 0]
